Goal: Check status: Check status

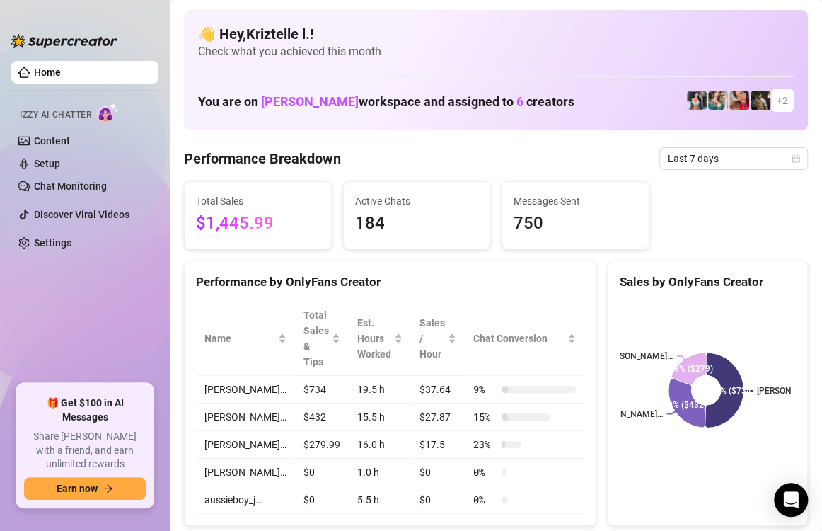
click at [517, 269] on div "Performance by OnlyFans Creator" at bounding box center [390, 276] width 411 height 30
click at [708, 153] on span "Last 7 days" at bounding box center [734, 158] width 132 height 21
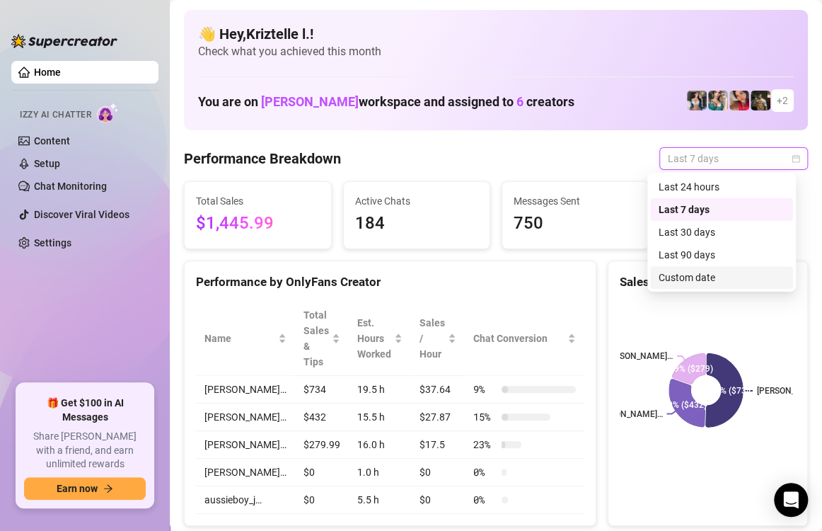
click at [701, 272] on div "Custom date" at bounding box center [722, 278] width 126 height 16
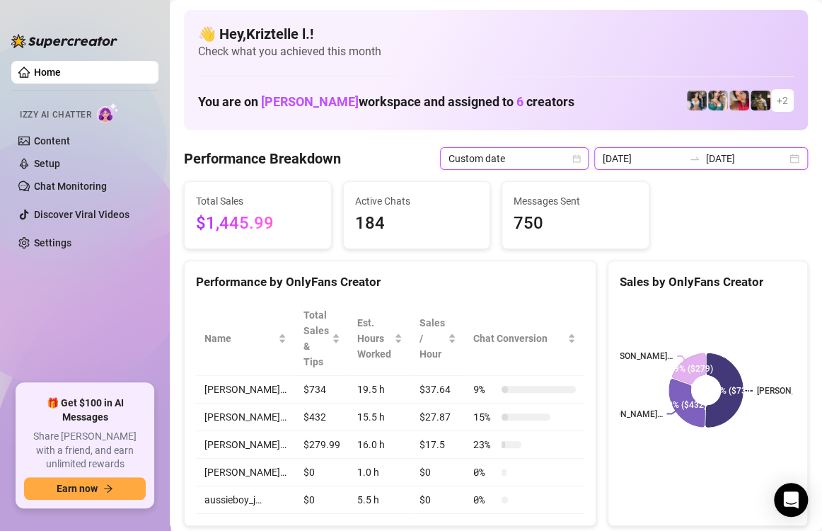
click at [636, 154] on input "[DATE]" at bounding box center [643, 159] width 81 height 16
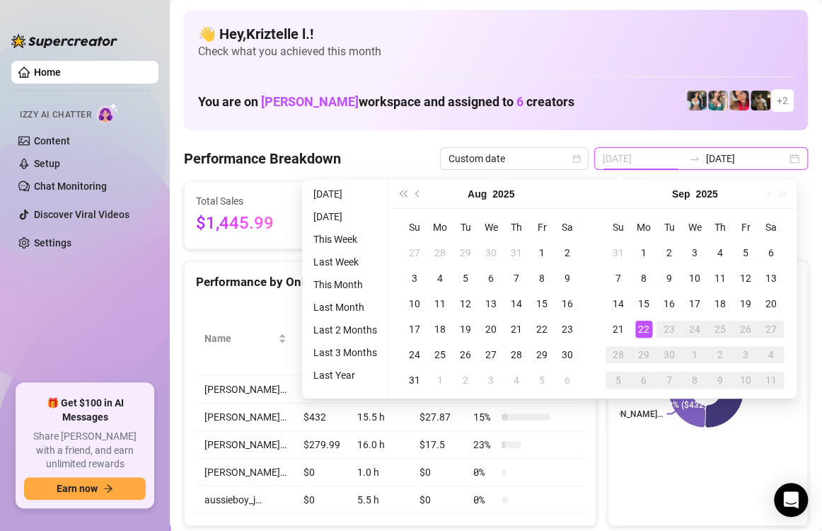
type input "[DATE]"
click at [643, 329] on div "22" at bounding box center [644, 329] width 17 height 17
click at [643, 328] on div "22" at bounding box center [644, 329] width 17 height 17
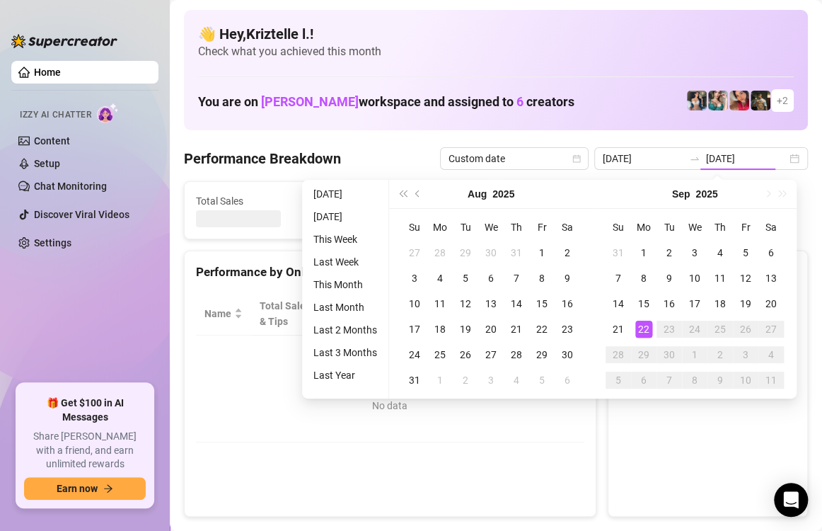
type input "[DATE]"
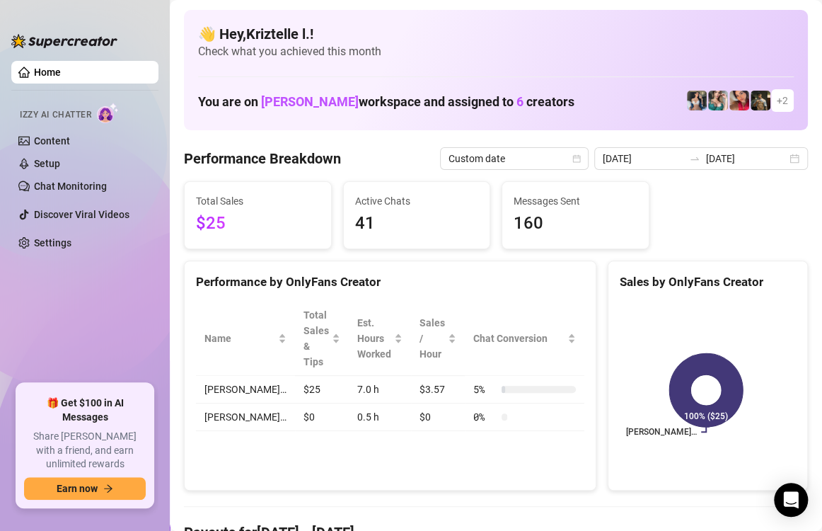
click at [554, 265] on div "Performance by OnlyFans Creator" at bounding box center [390, 276] width 411 height 30
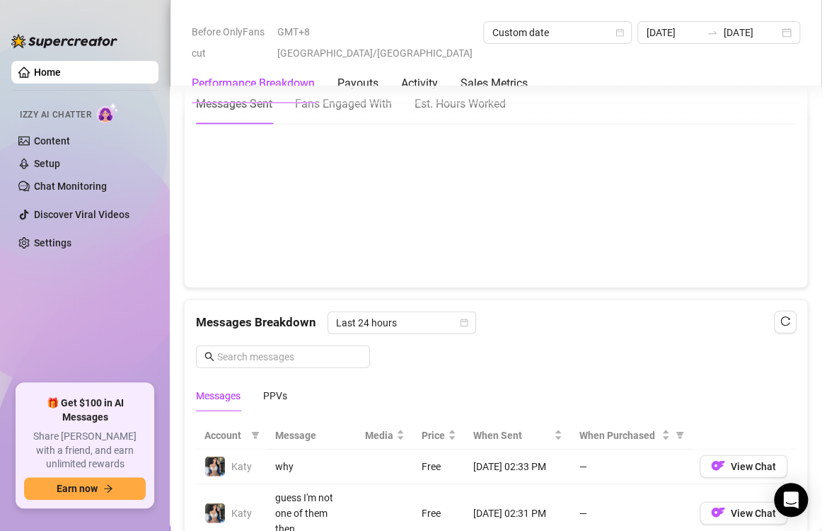
scroll to position [1982, 0]
